Goal: Go to known website: Access a specific website the user already knows

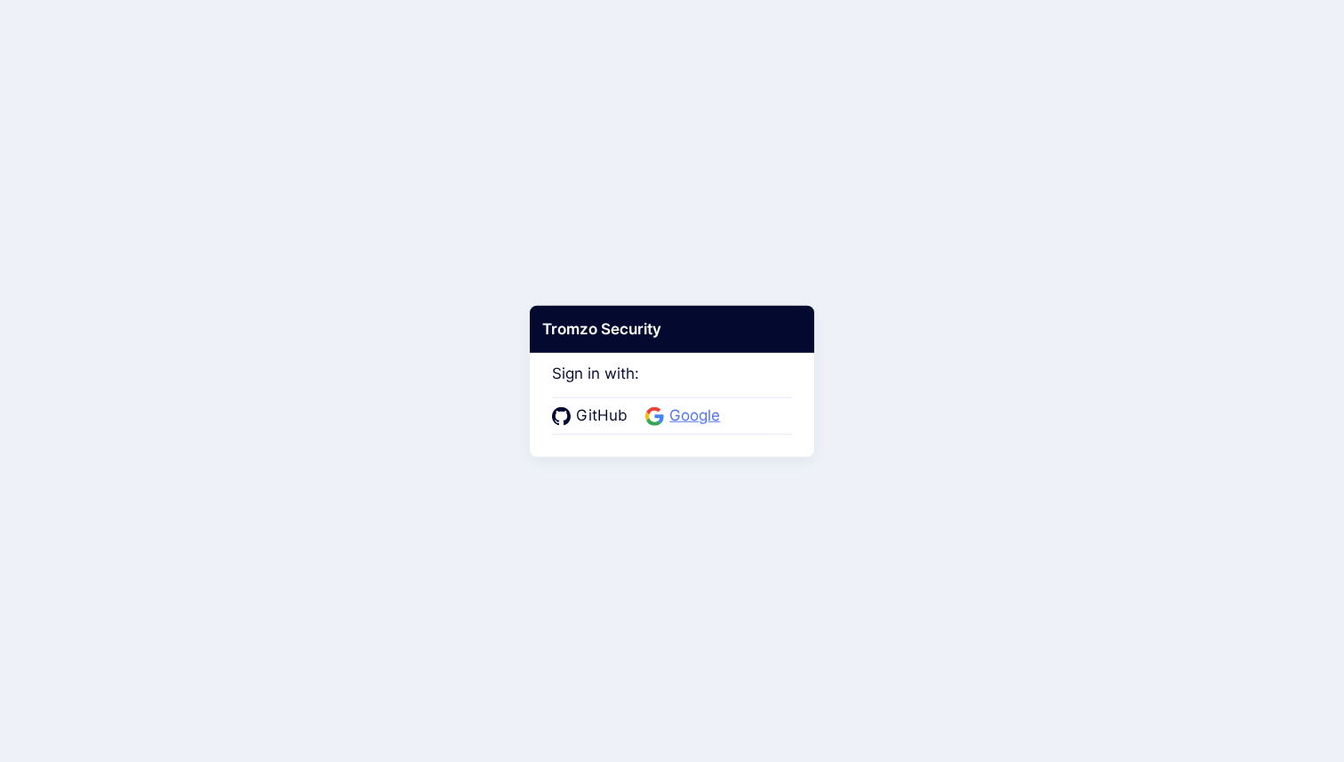
click at [679, 420] on span "Google" at bounding box center [694, 415] width 61 height 23
